Goal: Contribute content: Add original content to the website for others to see

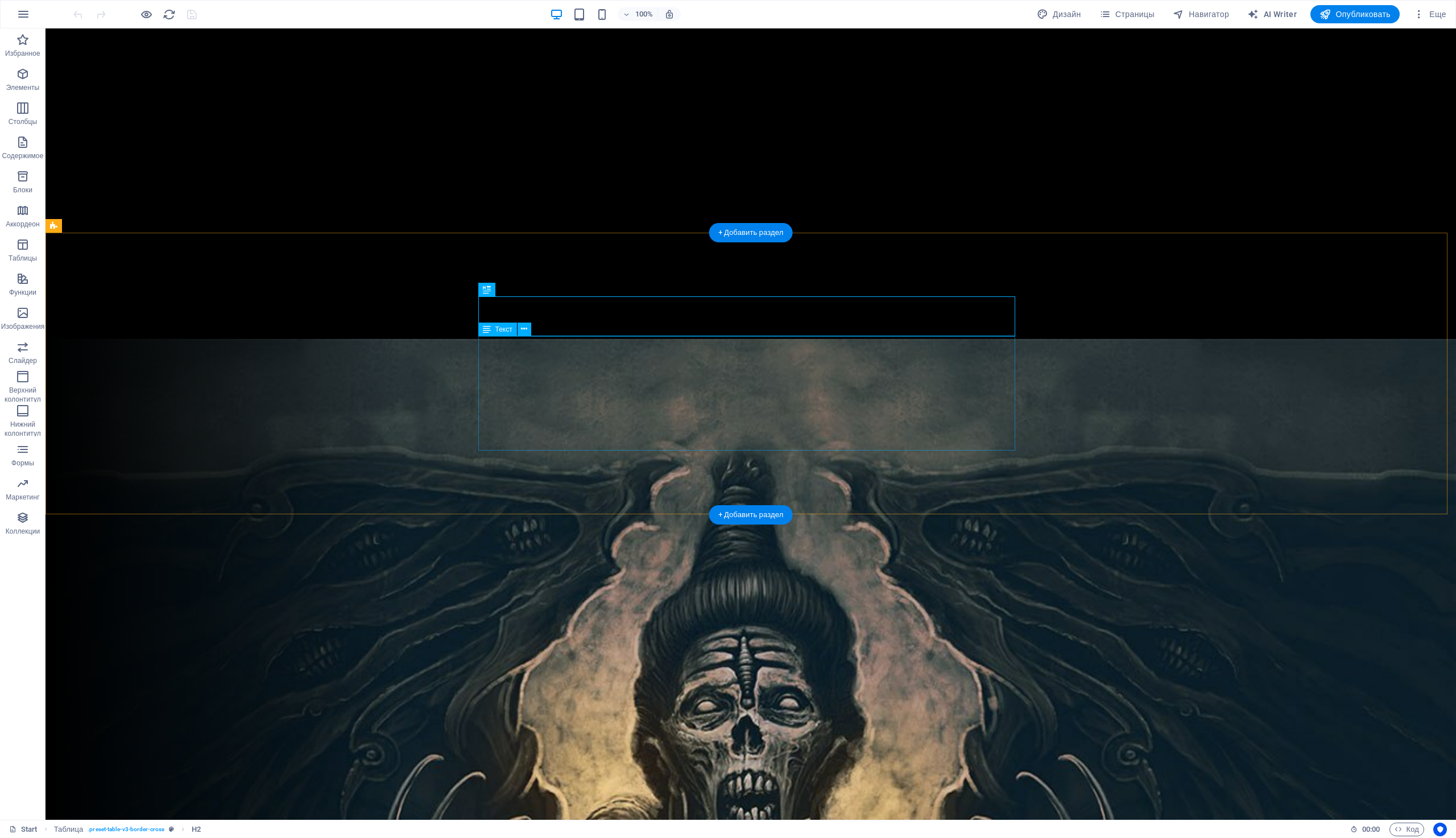
click at [544, 540] on div "Date Location Venue Tickets [DATE] [GEOGRAPHIC_DATA] [PERSON_NAME] Pub tickets …" at bounding box center [750, 597] width 537 height 115
click at [493, 540] on div "Date Location Venue Tickets [DATE] [GEOGRAPHIC_DATA] [PERSON_NAME] Pub tickets …" at bounding box center [750, 597] width 537 height 115
click at [811, 540] on div "Date Location Venue Tickets [DATE] [GEOGRAPHIC_DATA] [PERSON_NAME] Pub tickets …" at bounding box center [750, 597] width 537 height 115
click at [561, 540] on div "Date Location Venue Tickets [DATE] [GEOGRAPHIC_DATA] [PERSON_NAME] Pub tickets …" at bounding box center [750, 597] width 537 height 115
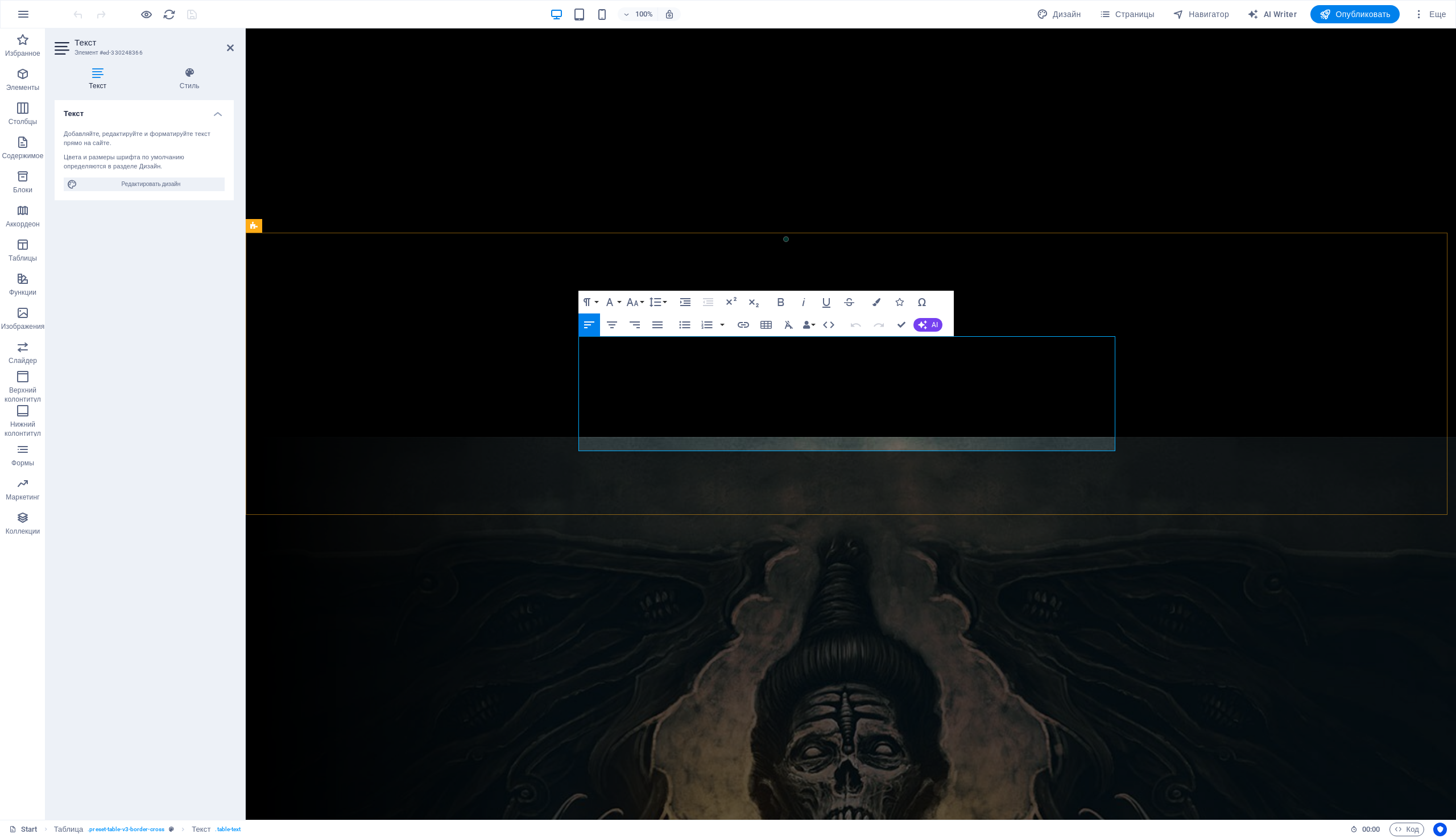
click at [636, 569] on td "[DATE]" at bounding box center [634, 583] width 102 height 29
click at [616, 344] on button "Row" at bounding box center [608, 343] width 22 height 23
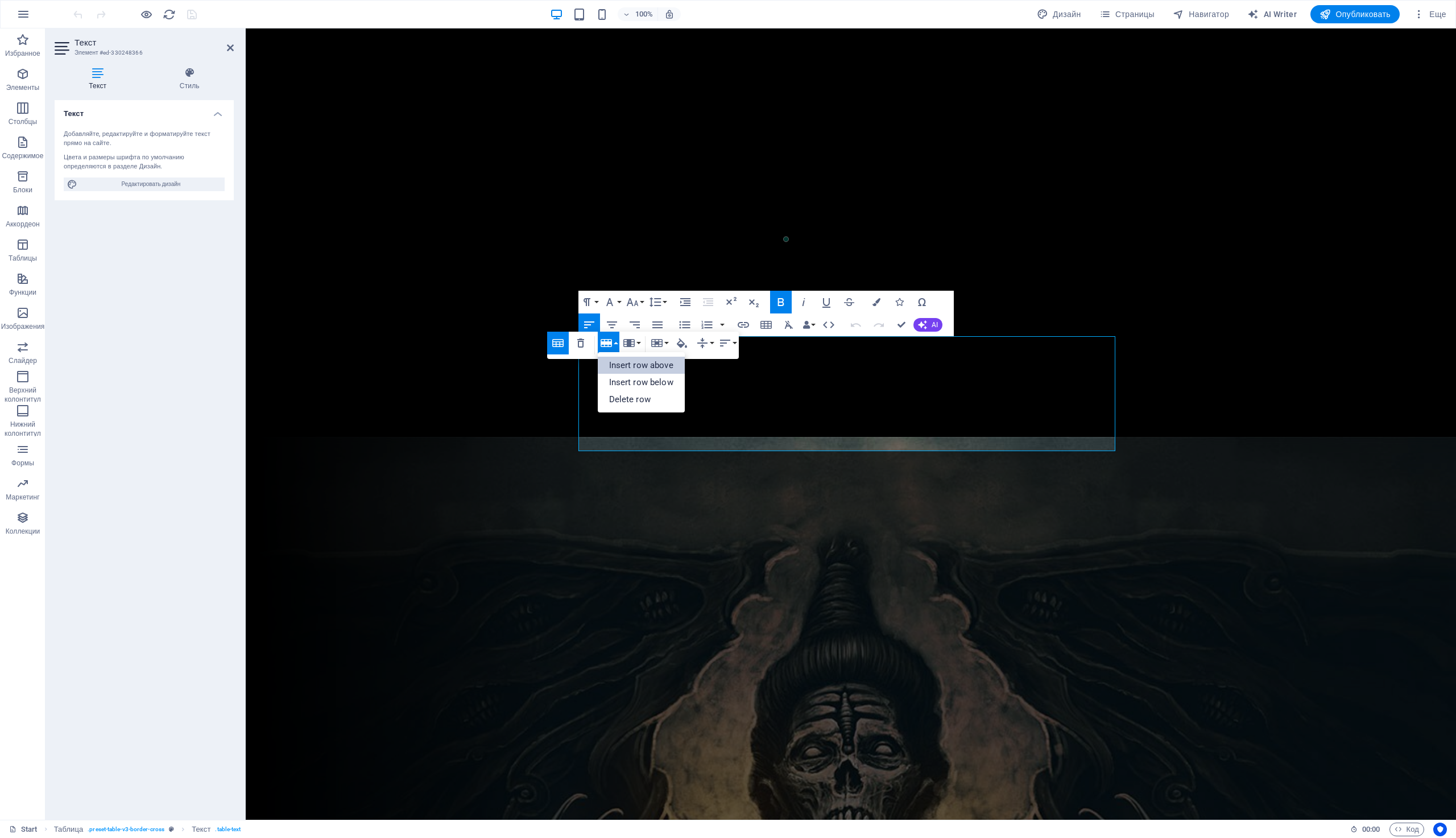
click at [631, 367] on link "Insert row above" at bounding box center [640, 366] width 87 height 17
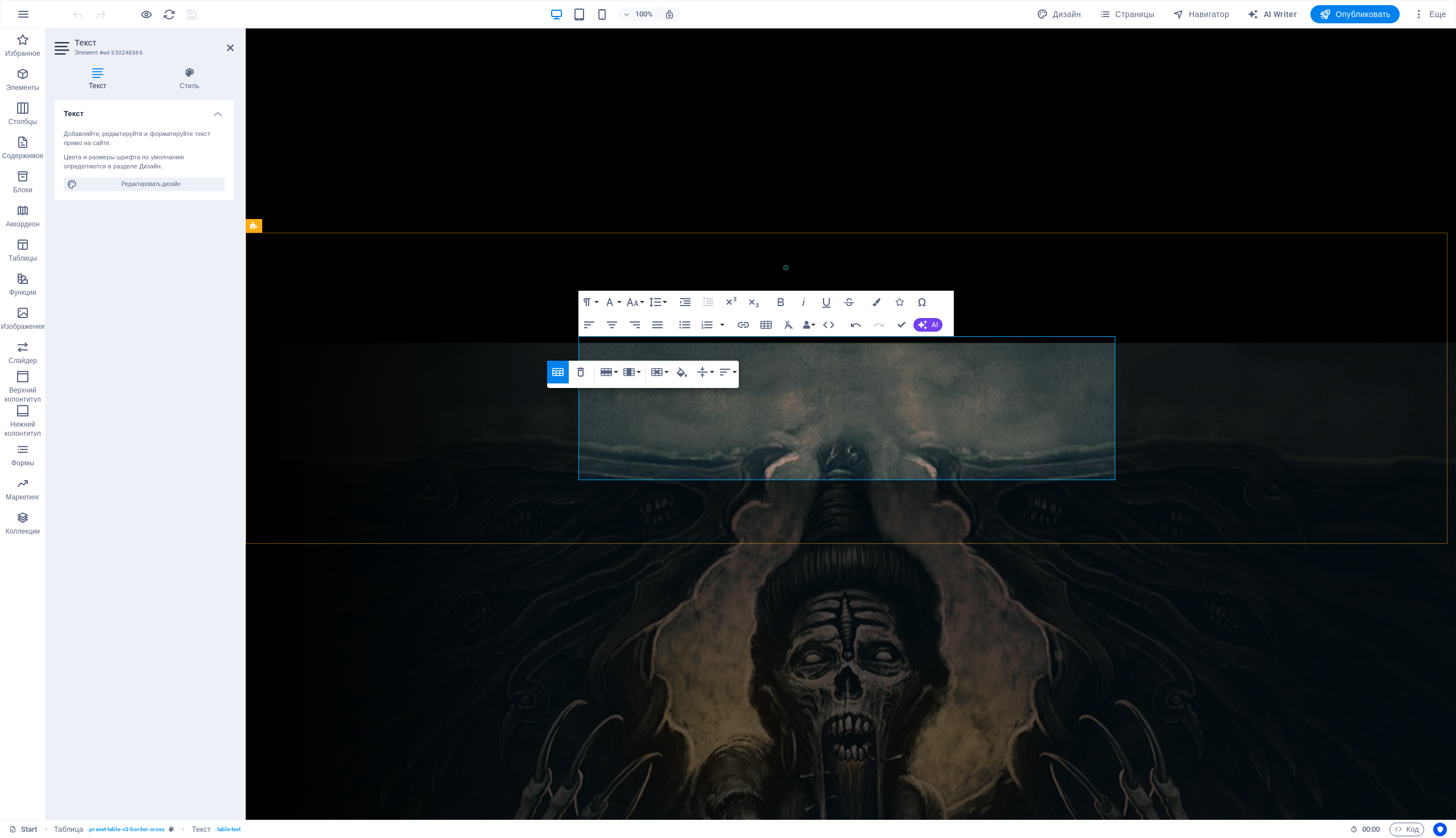
click at [868, 569] on td "To enrich screen reader interactions, please activate Accessibility in Grammarl…" at bounding box center [931, 583] width 268 height 29
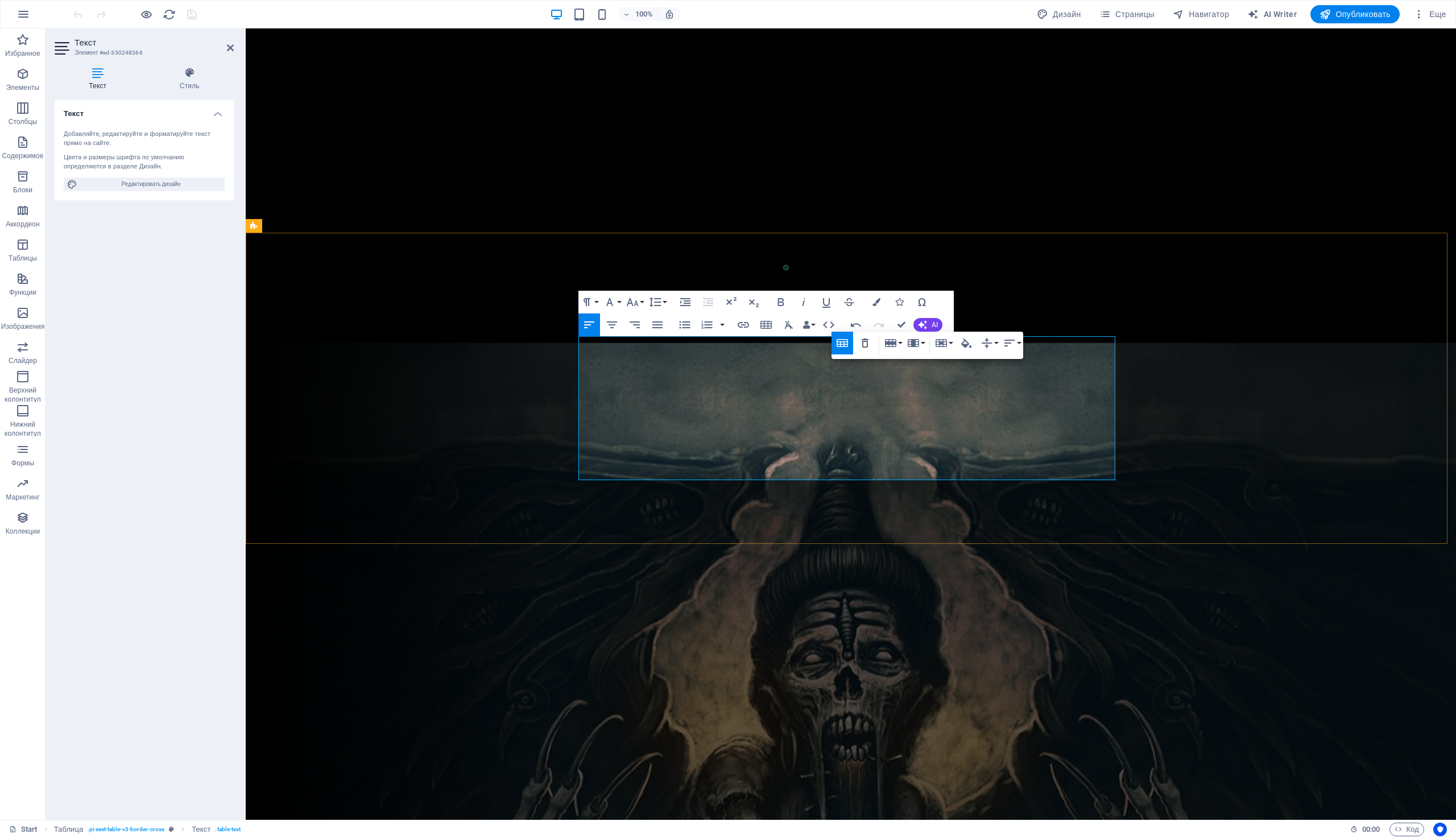
click at [650, 569] on td "To enrich screen reader interactions, please activate Accessibility in Grammarl…" at bounding box center [634, 583] width 102 height 29
drag, startPoint x: 583, startPoint y: 406, endPoint x: 739, endPoint y: 406, distance: 156.0
click at [739, 597] on tr "[DATE] Almaty [PERSON_NAME] Pub tickets" at bounding box center [851, 612] width 536 height 29
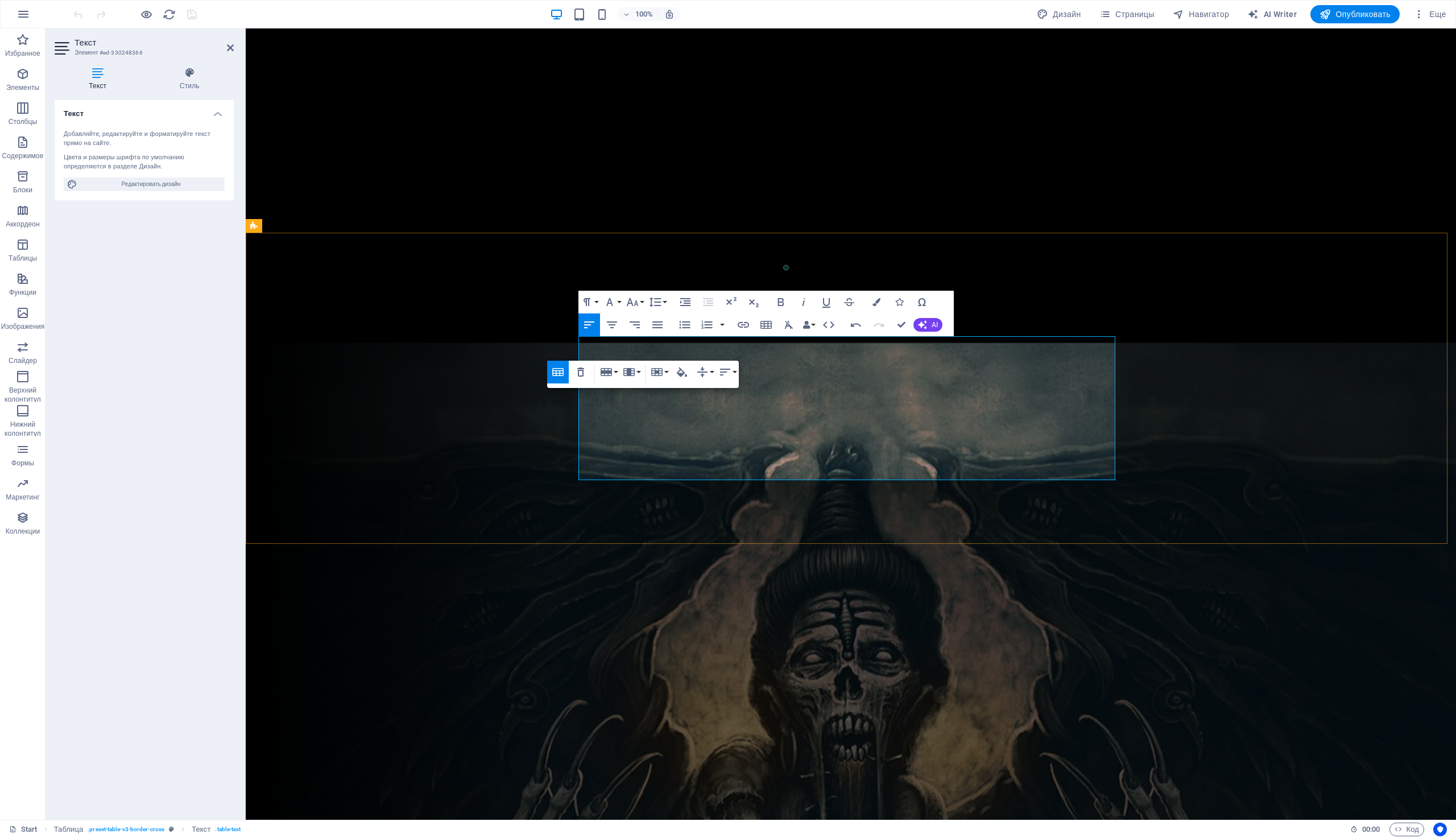
click at [756, 569] on td "To enrich screen reader interactions, please activate Accessibility in Grammarl…" at bounding box center [740, 583] width 114 height 29
click at [634, 569] on td "To enrich screen reader interactions, please activate Accessibility in Grammarl…" at bounding box center [634, 583] width 102 height 29
click at [758, 569] on td "To enrich screen reader interactions, please activate Accessibility in Grammarl…" at bounding box center [740, 583] width 114 height 29
click at [851, 569] on td "To enrich screen reader interactions, please activate Accessibility in Grammarl…" at bounding box center [931, 583] width 268 height 29
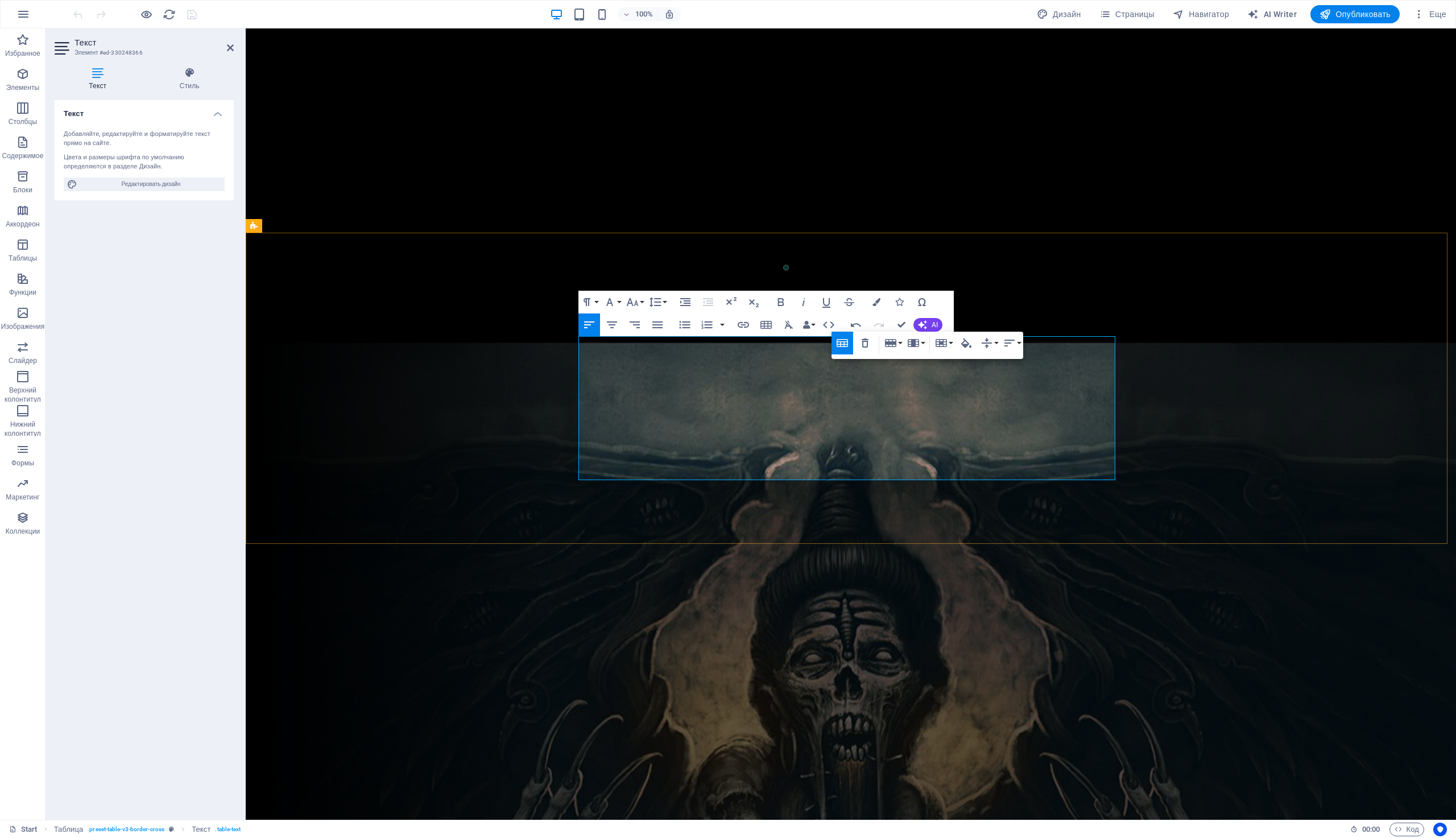
click at [1092, 569] on td "To enrich screen reader interactions, please activate Accessibility in Grammarl…" at bounding box center [1092, 583] width 53 height 29
click at [1100, 569] on td "tickets" at bounding box center [1092, 583] width 53 height 29
click at [741, 324] on icon "button" at bounding box center [743, 325] width 13 height 13
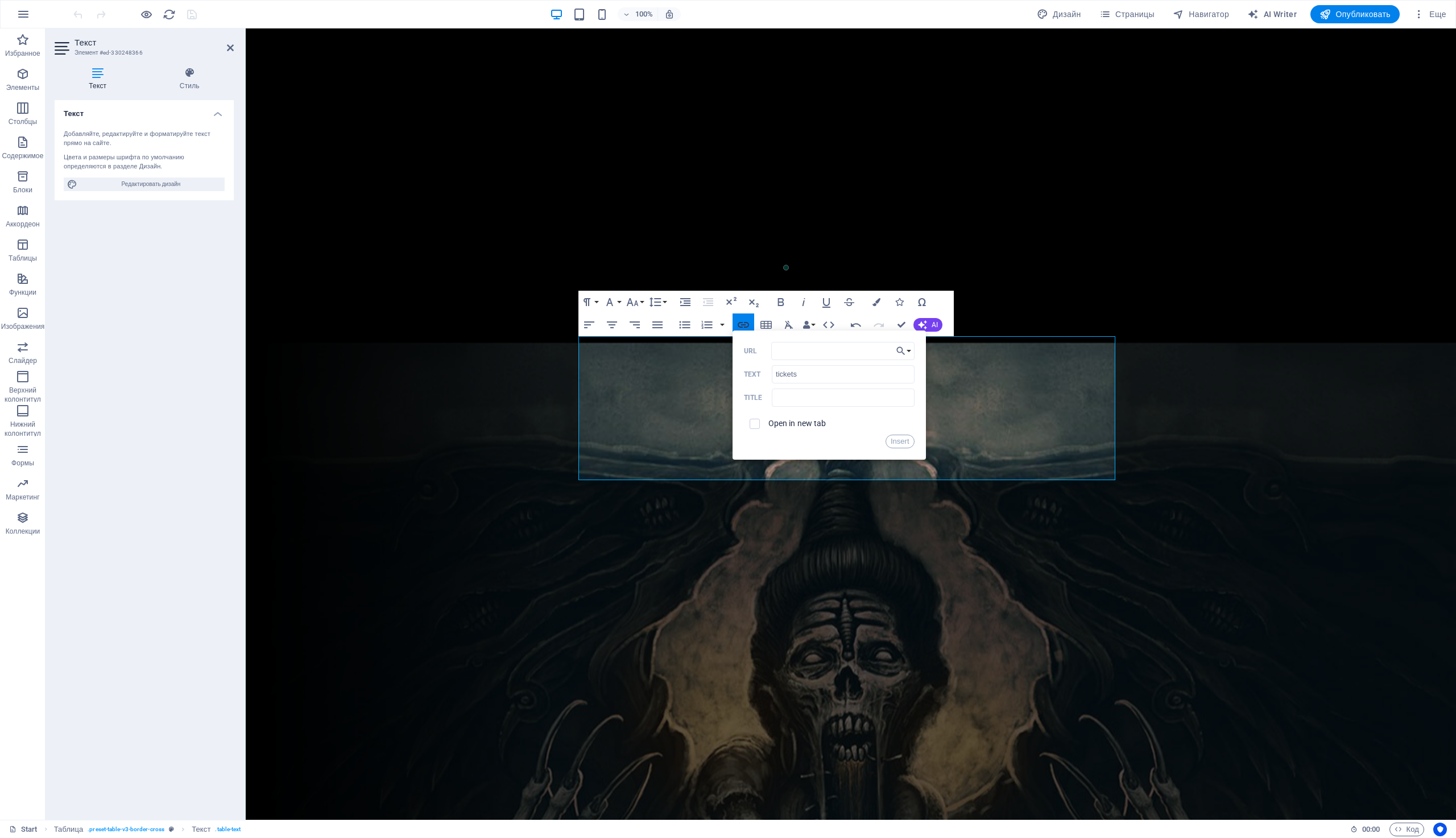
type input "[URL][DOMAIN_NAME]"
click at [900, 441] on button "Insert" at bounding box center [900, 441] width 29 height 13
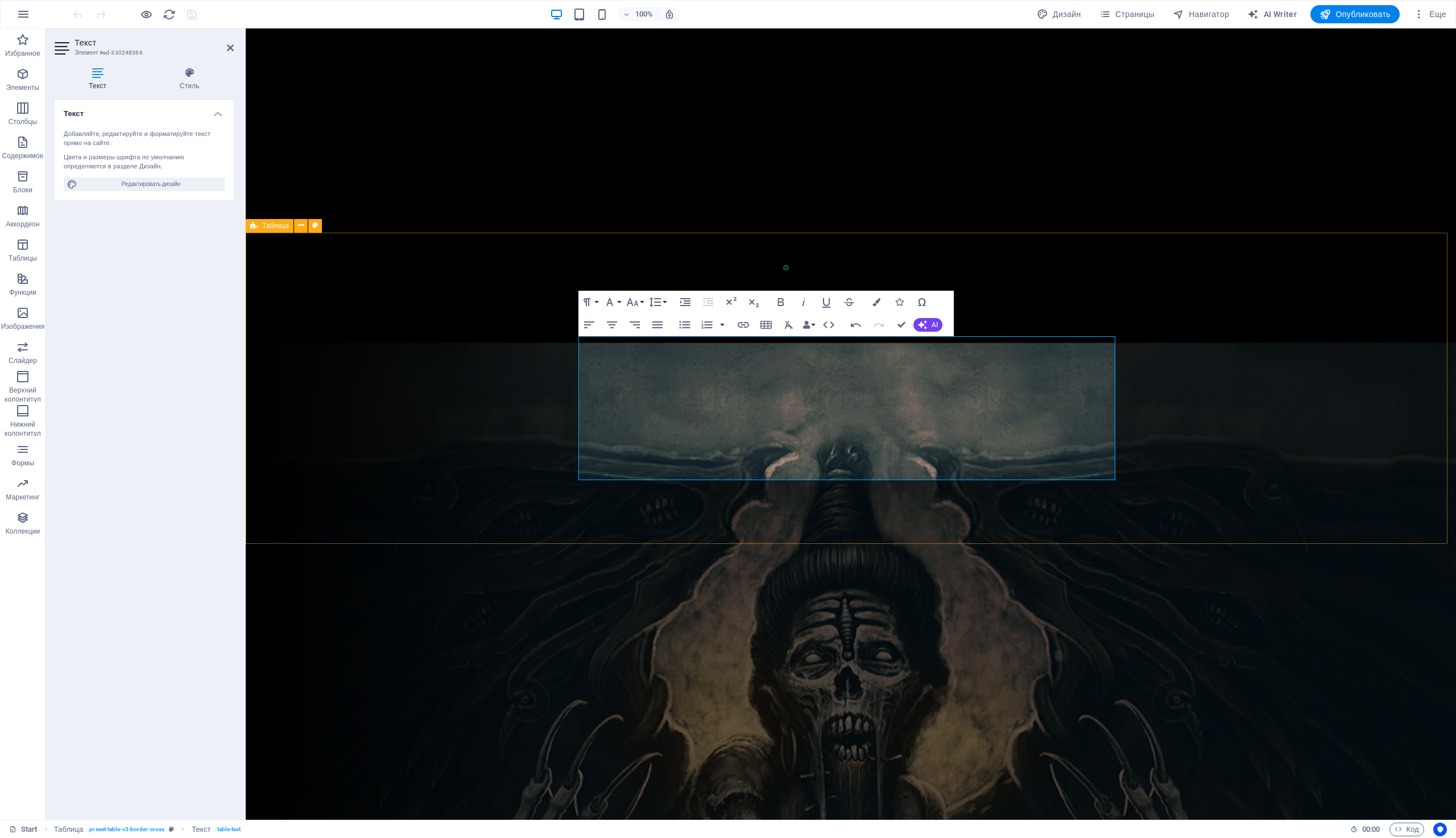
click at [1276, 436] on div "tour dates Date Location Venue Tickets [DATE] Almaty Kosmos art space tickets […" at bounding box center [850, 592] width 1210 height 311
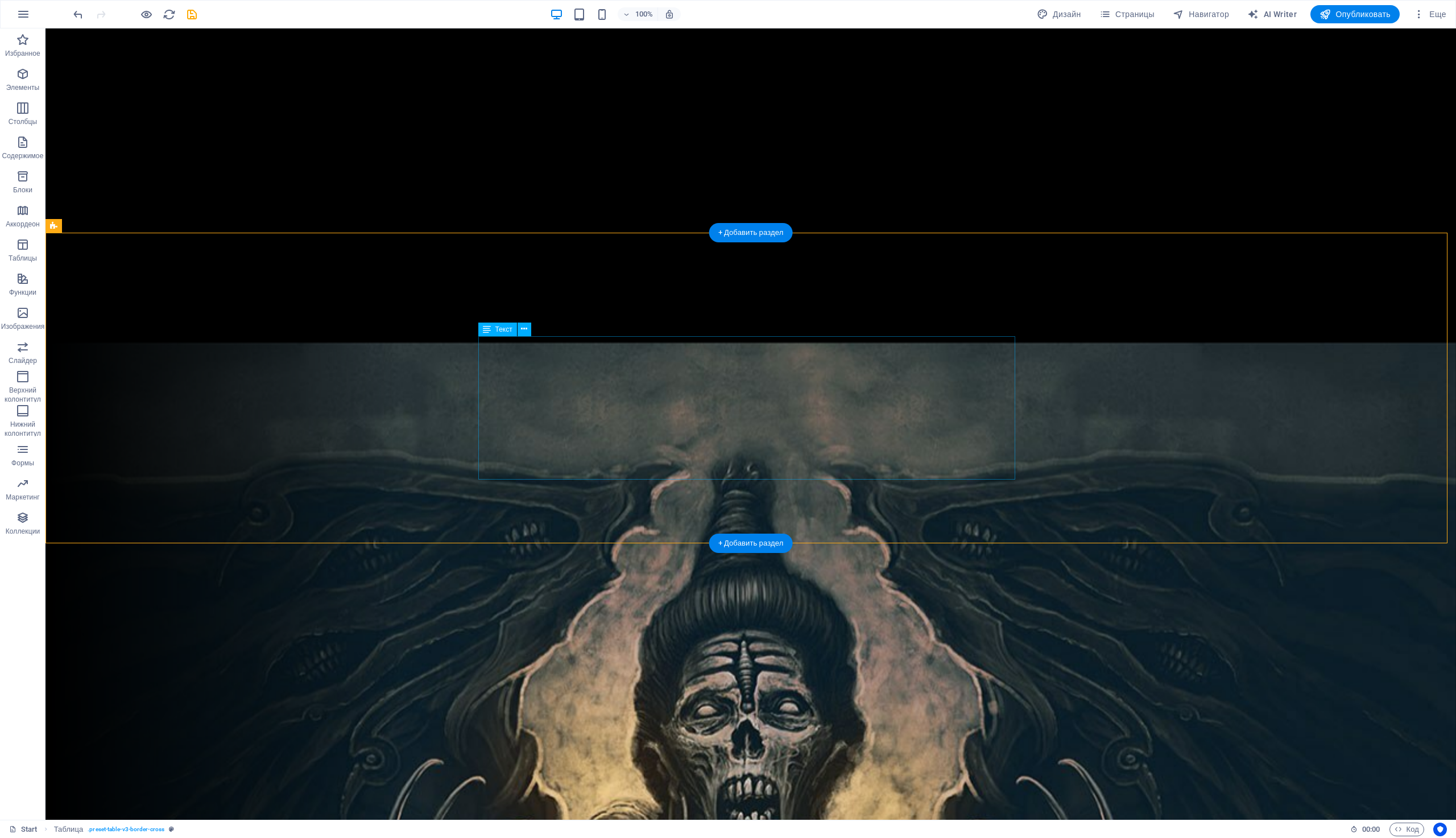
click at [995, 540] on div "Date Location Venue Tickets [DATE] Almaty Kosmos art space tickets [DATE] [GEOG…" at bounding box center [750, 612] width 537 height 143
click at [844, 540] on div "Date Location Venue Tickets [DATE] Almaty Kosmos art space tickets [DATE] [GEOG…" at bounding box center [750, 612] width 537 height 143
click at [856, 540] on div "Date Location Venue Tickets [DATE] Almaty Kosmos art space tickets [DATE] [GEOG…" at bounding box center [750, 612] width 537 height 143
click at [733, 540] on div "Date Location Venue Tickets [DATE] Almaty Kosmos art space tickets [DATE] [GEOG…" at bounding box center [750, 612] width 537 height 143
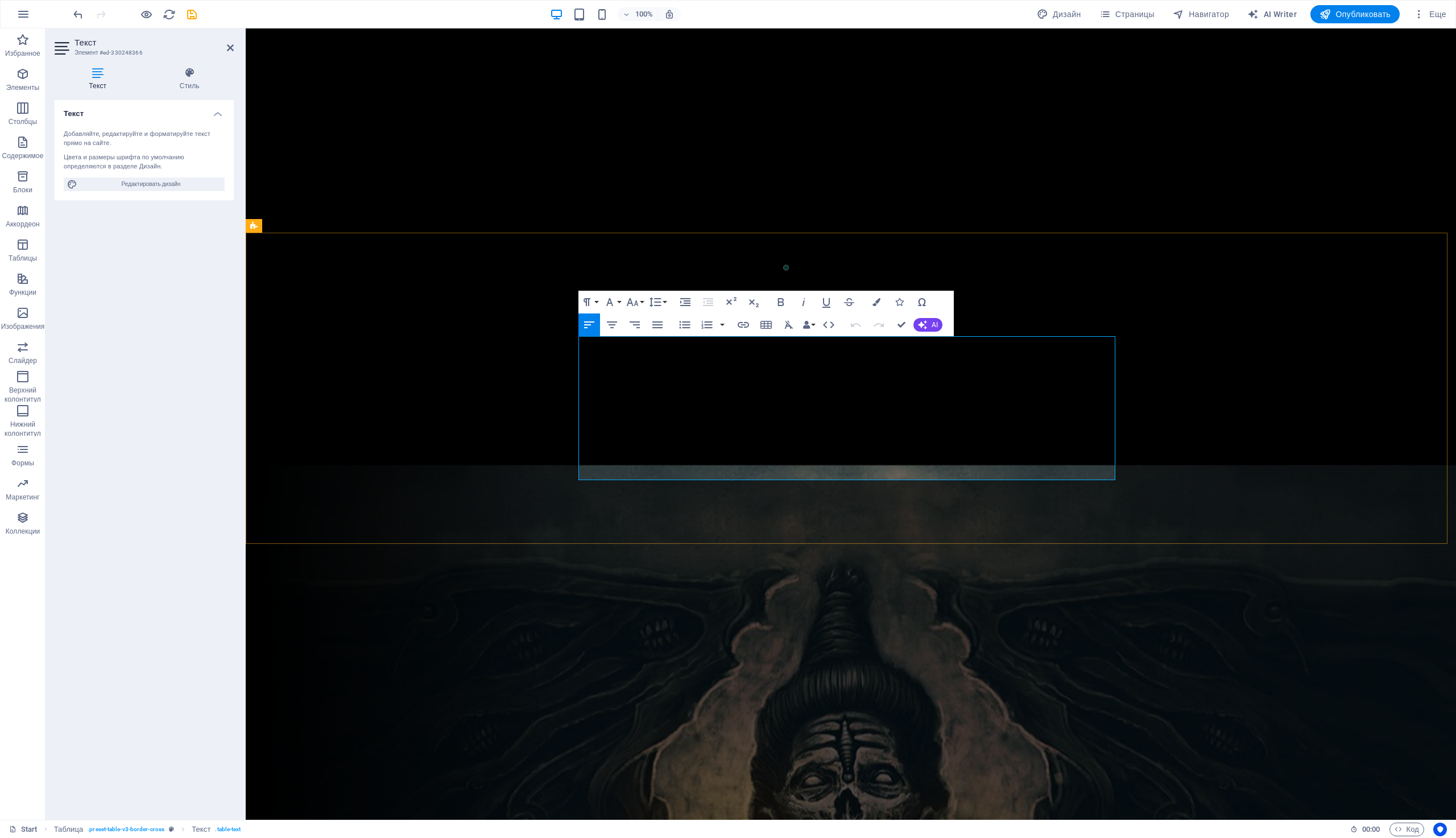
click at [1095, 577] on link "tickets" at bounding box center [1100, 582] width 26 height 10
click at [1095, 358] on icon "button" at bounding box center [1096, 356] width 8 height 8
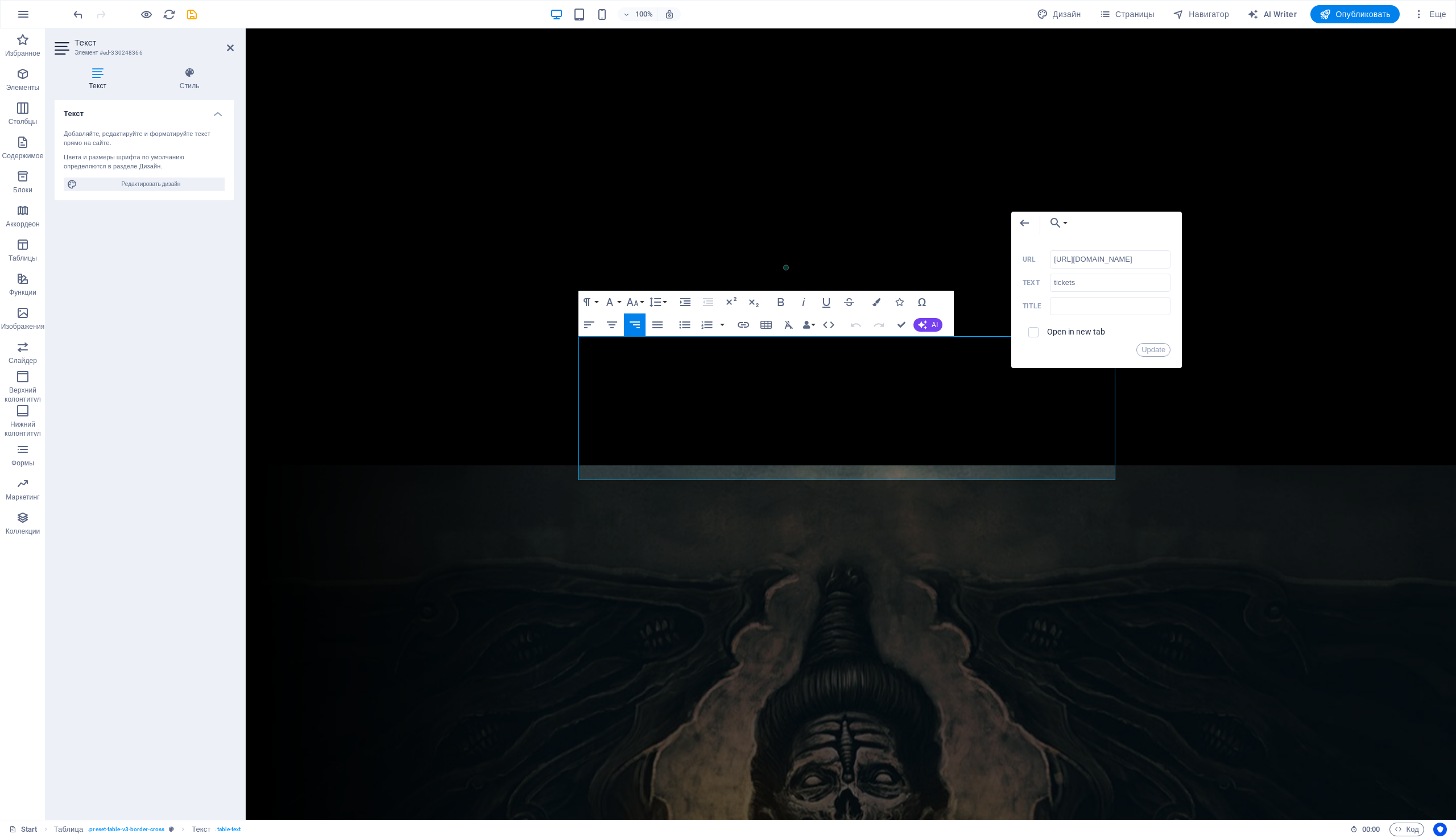
scroll to position [0, 32]
click at [877, 299] on icon "button" at bounding box center [876, 302] width 8 height 8
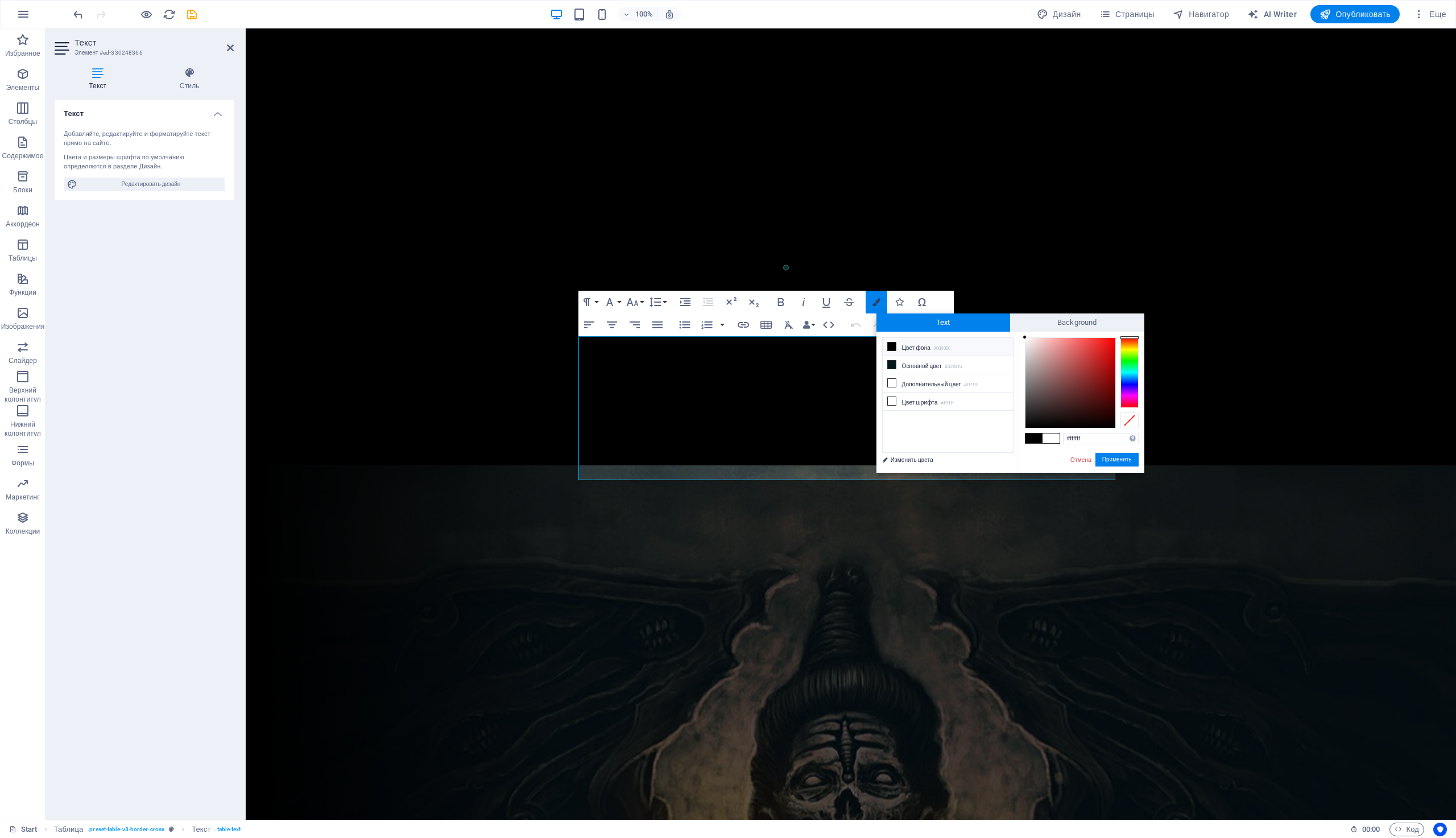
scroll to position [0, 0]
click at [891, 364] on icon at bounding box center [891, 365] width 8 height 8
type input "#02181b"
click at [1125, 462] on button "Применить" at bounding box center [1116, 459] width 43 height 13
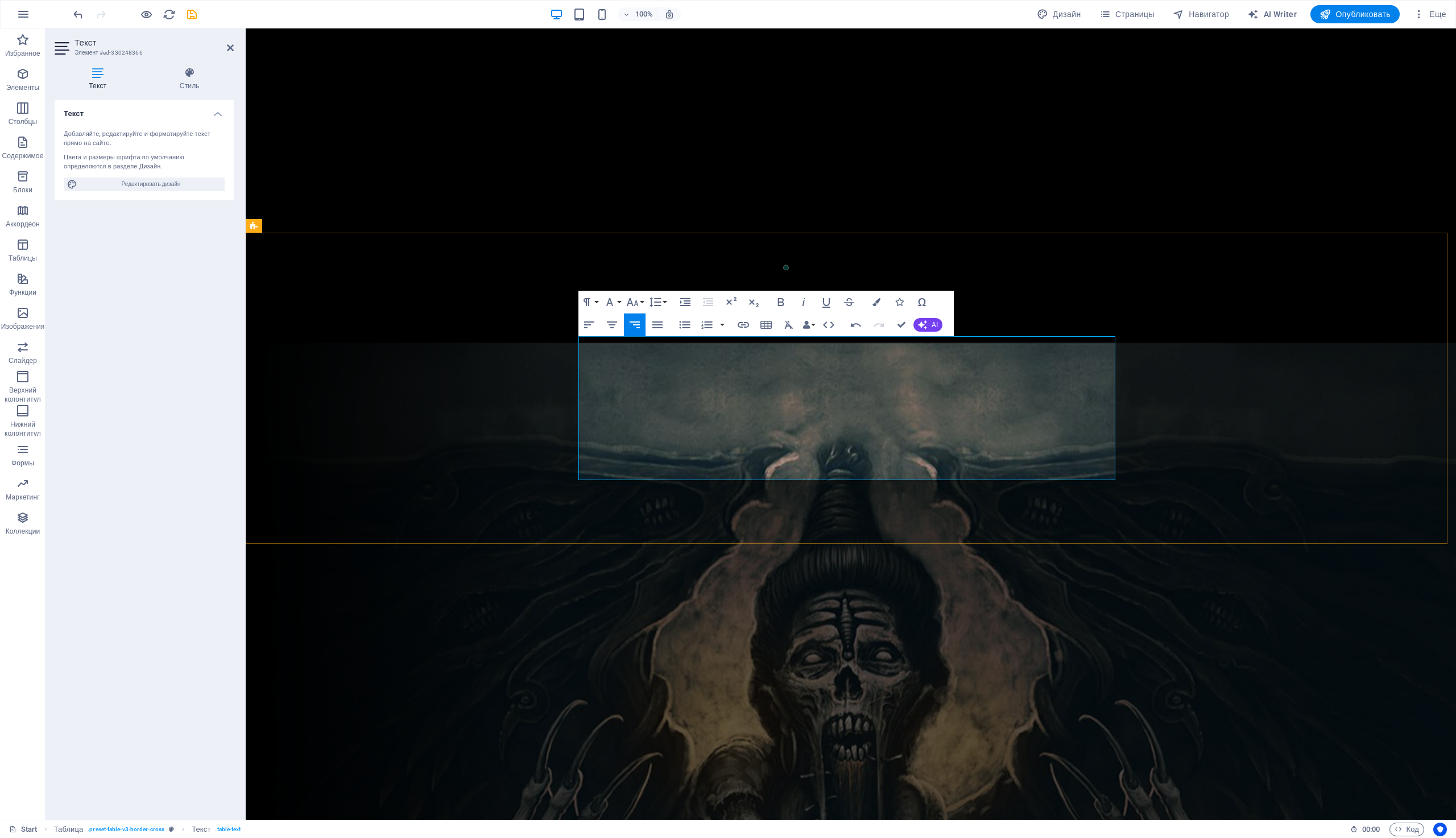
click at [1014, 597] on td "[PERSON_NAME] Pub" at bounding box center [931, 612] width 268 height 29
click at [767, 597] on td "Almaty" at bounding box center [740, 612] width 114 height 29
click at [628, 569] on td "[DATE]" at bounding box center [634, 583] width 102 height 29
drag, startPoint x: 631, startPoint y: 379, endPoint x: 580, endPoint y: 379, distance: 51.0
click at [583, 569] on td "[DATE]" at bounding box center [634, 583] width 102 height 29
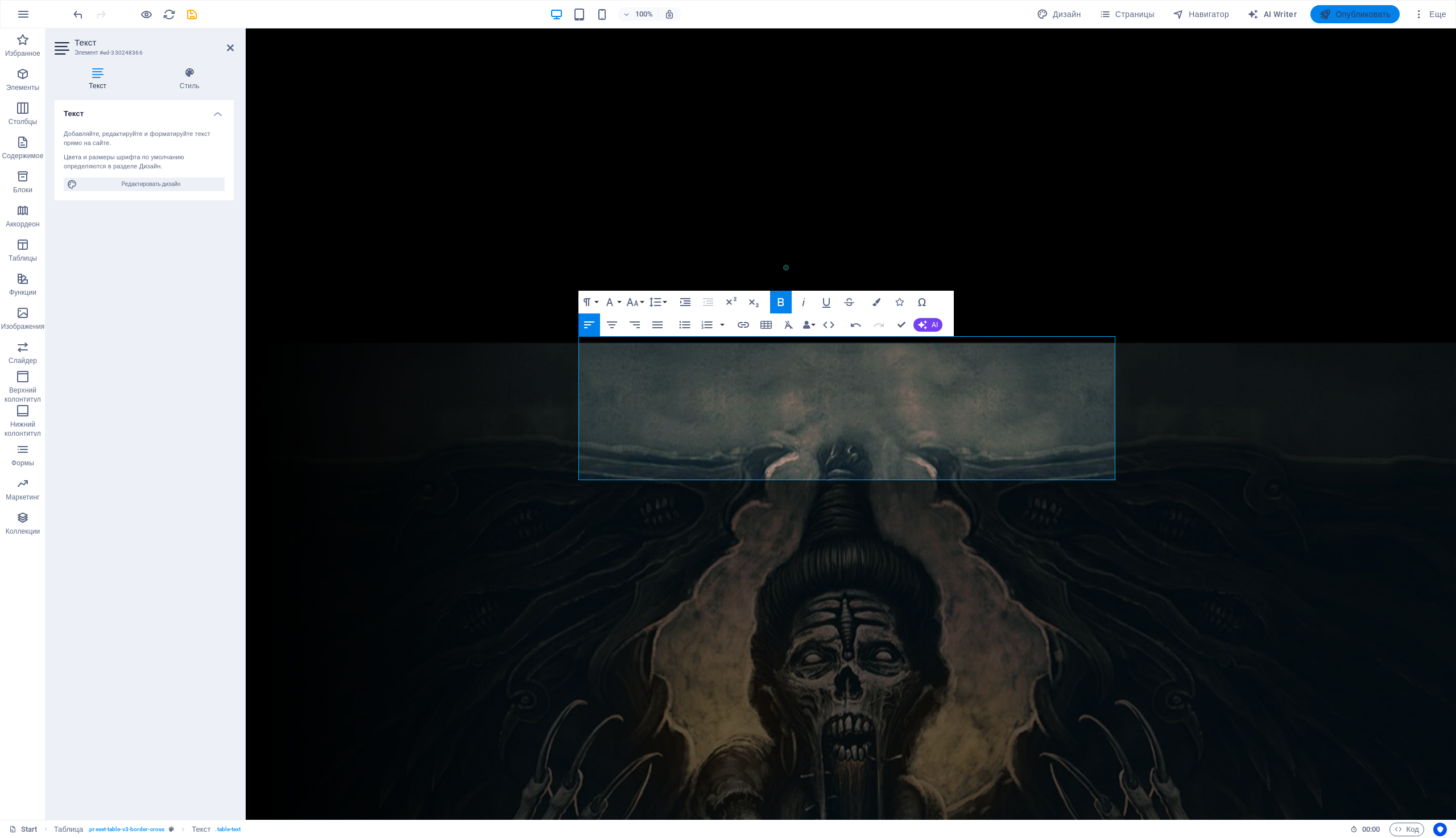
click at [1375, 14] on span "Опубликовать" at bounding box center [1355, 14] width 71 height 11
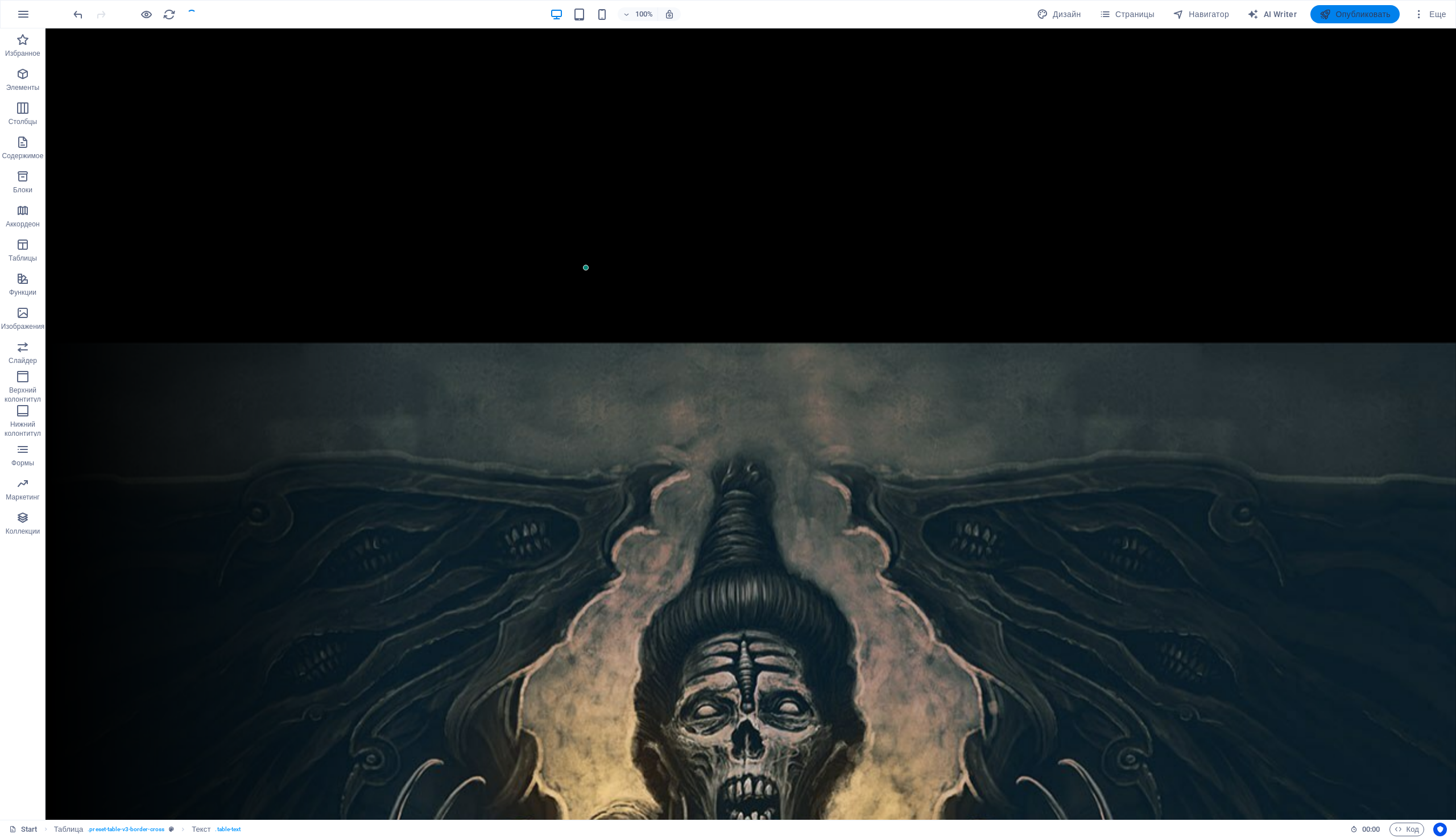
checkbox input "false"
